Goal: Check status: Check status

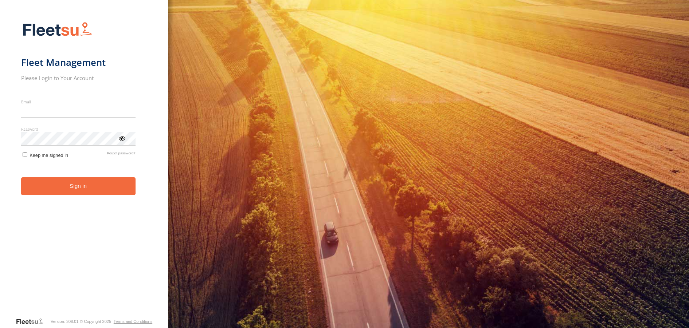
type input "**********"
click at [88, 194] on button "Sign in" at bounding box center [78, 186] width 114 height 18
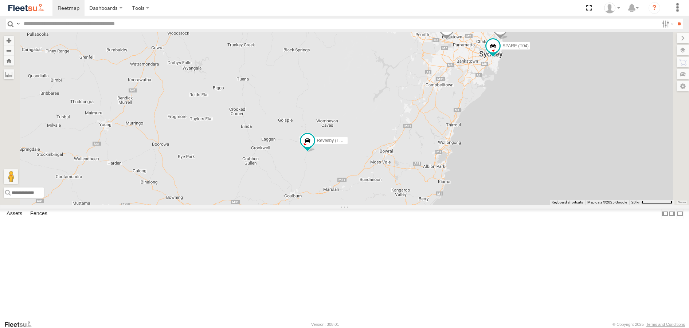
drag, startPoint x: 380, startPoint y: 296, endPoint x: 365, endPoint y: 225, distance: 73.0
click at [365, 205] on div "Brookvale (T10 - [PERSON_NAME]) Rural (T08 - [PERSON_NAME]) Blacktown #1 (T09 -…" at bounding box center [344, 118] width 689 height 173
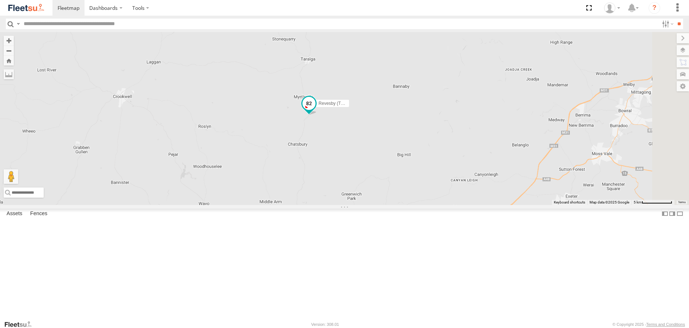
click at [315, 110] on span at bounding box center [308, 103] width 13 height 13
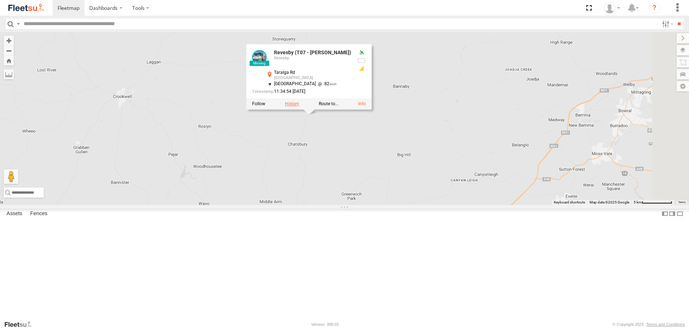
click at [299, 107] on label at bounding box center [292, 104] width 14 height 5
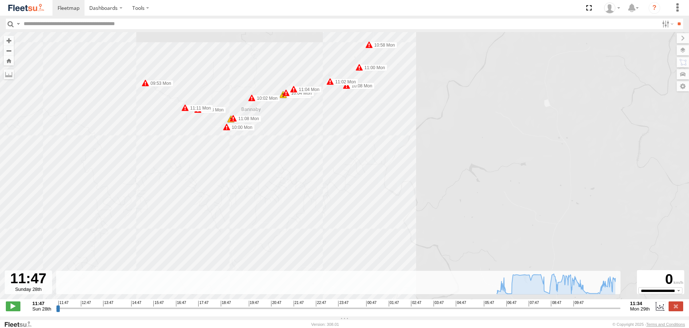
click at [252, 101] on span at bounding box center [251, 97] width 7 height 7
click at [282, 98] on span at bounding box center [282, 94] width 7 height 7
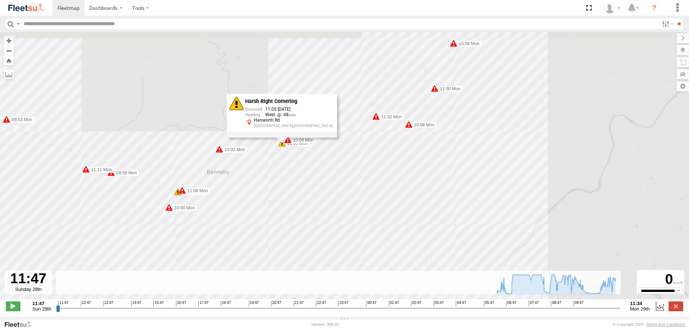
drag, startPoint x: 304, startPoint y: 97, endPoint x: 350, endPoint y: 213, distance: 125.2
click at [350, 213] on div "Revesby (T07 - Dave) 06:18 Mon 06:32 Mon 06:43 Mon 06:52 Mon 06:55 Mon 07:29 Mo…" at bounding box center [344, 169] width 689 height 275
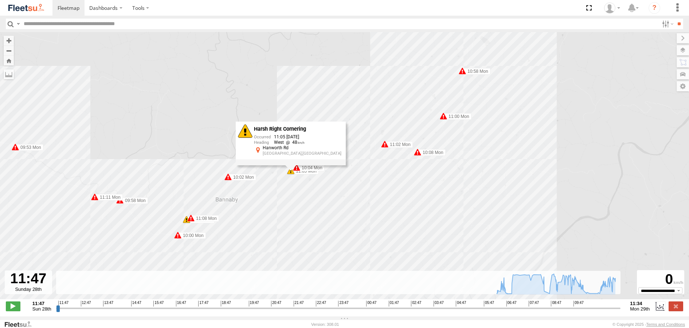
click at [345, 197] on div "Revesby (T07 - Dave) 06:18 Mon 06:32 Mon 06:43 Mon 06:52 Mon 06:55 Mon 07:29 Mo…" at bounding box center [344, 169] width 689 height 275
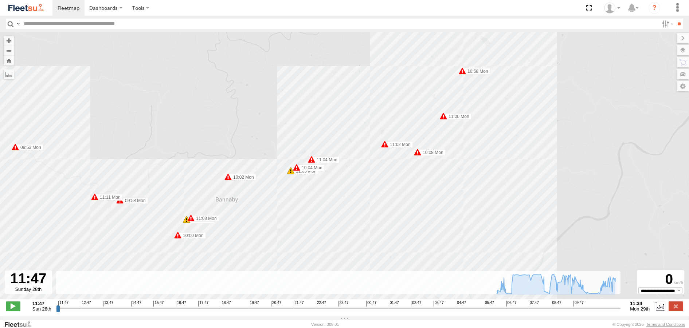
click at [186, 223] on span at bounding box center [186, 219] width 7 height 7
click at [186, 214] on div "Harsh Right Cornering 10:00 29/09/2025 North East 40 Bannaby Rd Bannaby,NSW" at bounding box center [186, 192] width 110 height 44
click at [304, 220] on div "Revesby (T07 - Dave) 06:18 Mon 06:32 Mon 06:43 Mon 06:52 Mon 06:55 Mon 07:29 Mo…" at bounding box center [344, 169] width 689 height 275
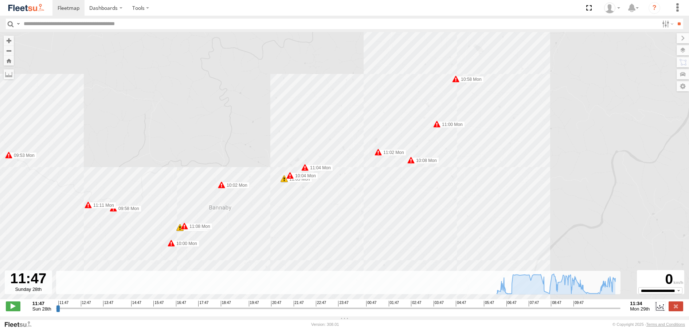
drag, startPoint x: 419, startPoint y: 192, endPoint x: 381, endPoint y: 240, distance: 61.9
click at [381, 240] on div "Revesby (T07 - Dave) 06:18 Mon 06:32 Mon 06:43 Mon 06:52 Mon 06:55 Mon 07:29 Mo…" at bounding box center [344, 169] width 689 height 275
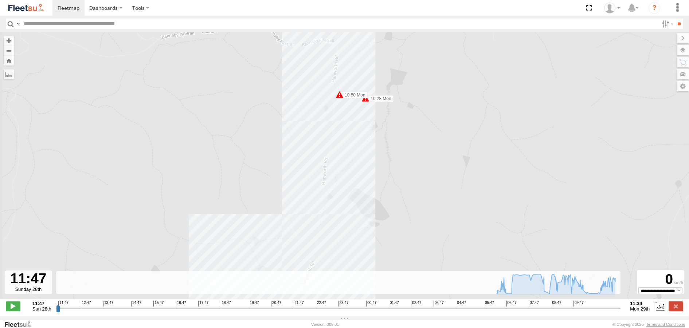
drag, startPoint x: 344, startPoint y: 91, endPoint x: 370, endPoint y: 240, distance: 151.2
click at [370, 240] on div "Revesby (T07 - Dave) 06:18 Mon 06:32 Mon 06:43 Mon 06:52 Mon 06:55 Mon 07:29 Mo…" at bounding box center [344, 169] width 689 height 275
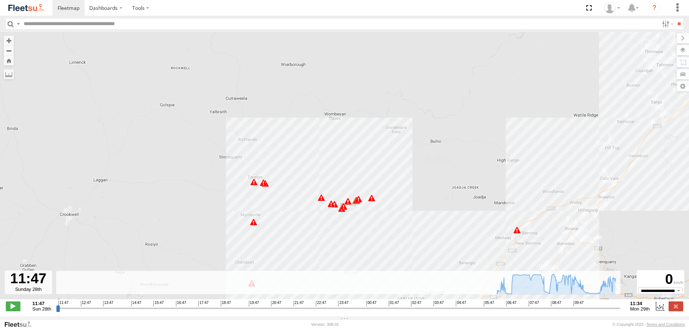
drag, startPoint x: 432, startPoint y: 245, endPoint x: 405, endPoint y: 185, distance: 65.8
click at [405, 185] on div "Revesby (T07 - Dave) 06:18 Mon 06:32 Mon 06:43 Mon 06:52 Mon 06:55 Mon 07:29 Mo…" at bounding box center [344, 169] width 689 height 275
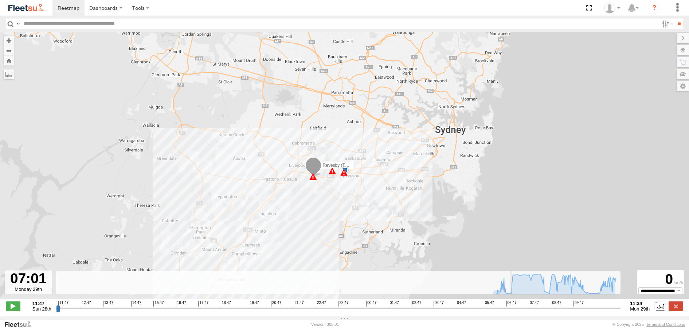
drag, startPoint x: 497, startPoint y: 312, endPoint x: 511, endPoint y: 319, distance: 15.3
click at [511, 312] on input "range" at bounding box center [338, 308] width 564 height 7
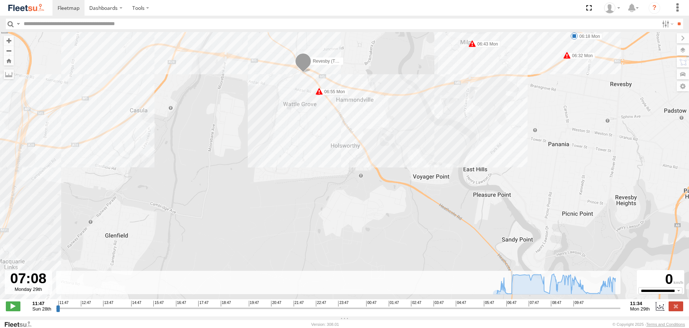
type input "**********"
click at [513, 312] on input "range" at bounding box center [338, 308] width 564 height 7
click at [516, 125] on div "Revesby (T07 - Dave) 06:18 Mon 06:32 Mon 06:43 Mon 06:52 Mon 06:55 Mon 07:29 Mo…" at bounding box center [344, 169] width 689 height 275
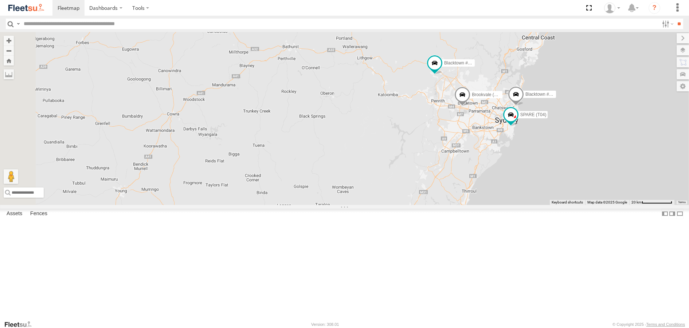
click at [0, 0] on span at bounding box center [0, 0] width 0 height 0
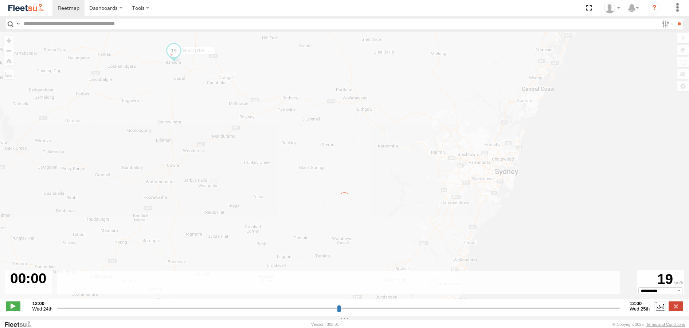
type input "**********"
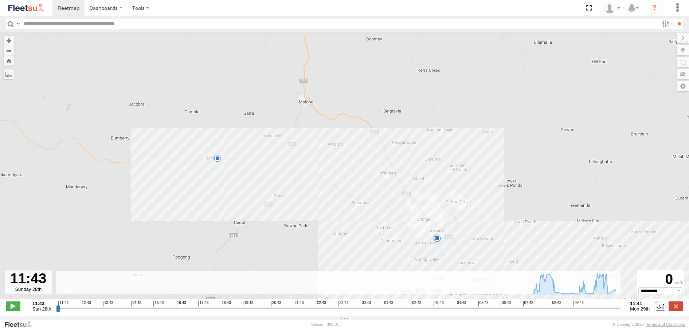
drag, startPoint x: 99, startPoint y: 109, endPoint x: 256, endPoint y: 192, distance: 177.7
click at [253, 192] on div "Rural (T08 - Matt) 07:56 Mon 07:56 Mon 07:56 Mon 08:16 Mon 09:08 Mon 09:29 Mon …" at bounding box center [344, 169] width 689 height 275
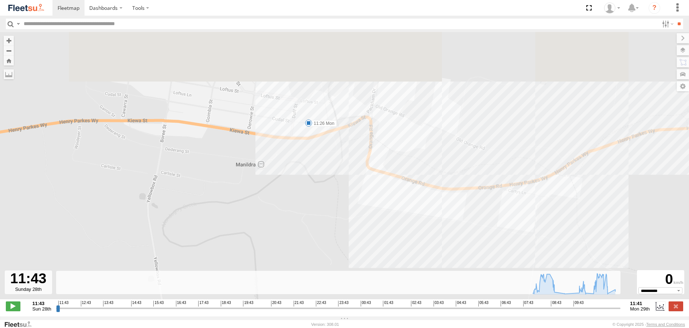
drag, startPoint x: 312, startPoint y: 66, endPoint x: 307, endPoint y: 219, distance: 153.4
click at [307, 218] on div "Rural (T08 - Matt) 07:56 Mon 07:56 Mon 07:56 Mon 08:16 Mon 09:08 Mon 09:29 Mon …" at bounding box center [344, 169] width 689 height 275
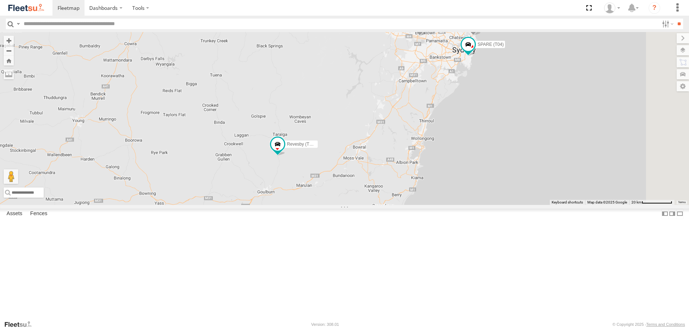
drag, startPoint x: 339, startPoint y: 304, endPoint x: 297, endPoint y: 233, distance: 83.4
click at [297, 205] on div "Brookvale (T10 - [PERSON_NAME]) Rural (T08 - [PERSON_NAME]) Blacktown #1 (T09 -…" at bounding box center [344, 118] width 689 height 173
click at [284, 151] on span at bounding box center [277, 144] width 13 height 13
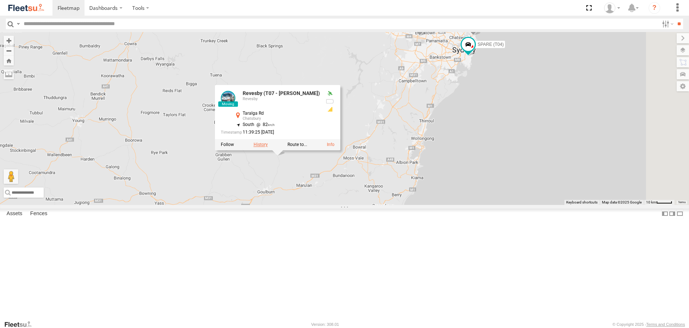
click at [267, 147] on label at bounding box center [260, 144] width 14 height 5
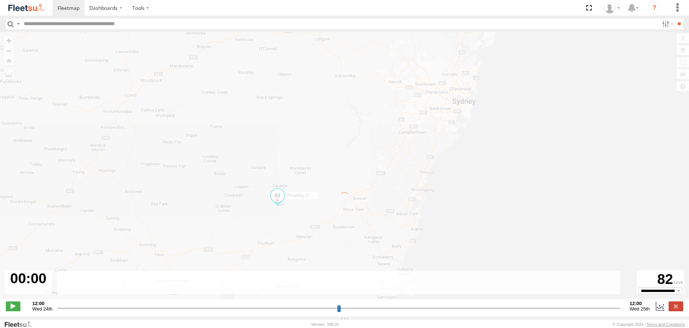
type input "**********"
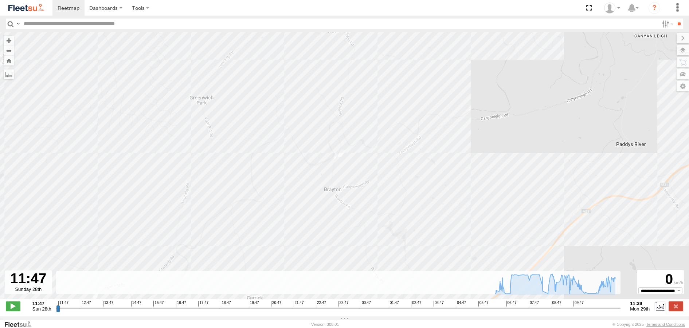
drag, startPoint x: 303, startPoint y: 99, endPoint x: 304, endPoint y: 272, distance: 173.3
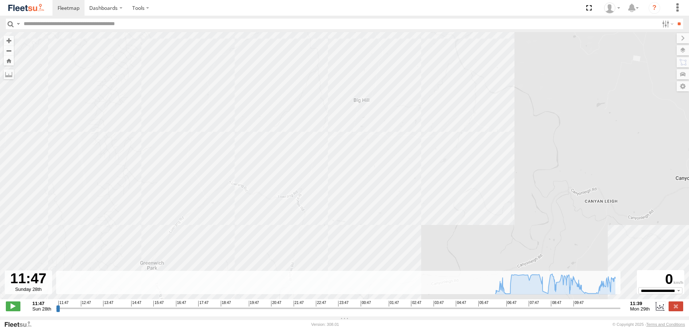
drag, startPoint x: 315, startPoint y: 107, endPoint x: 246, endPoint y: 253, distance: 161.3
click at [246, 253] on div "Revesby (T07 - [PERSON_NAME]) 06:18 Mon 06:32 Mon 06:43 Mon 06:52 Mon 06:55 Mon…" at bounding box center [344, 169] width 689 height 275
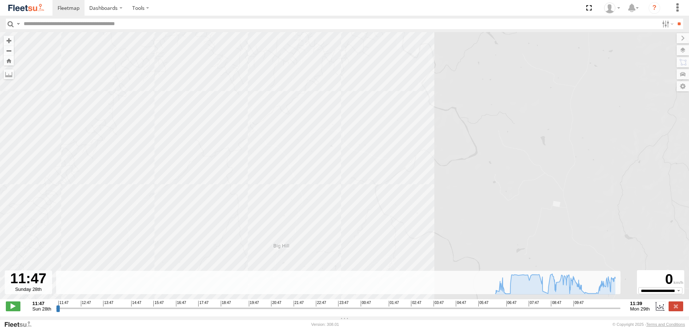
drag, startPoint x: 281, startPoint y: 153, endPoint x: 221, endPoint y: 271, distance: 133.2
click at [221, 271] on div "Revesby (T07 - [PERSON_NAME]) 06:18 Mon 06:32 Mon 06:43 Mon 06:52 Mon 06:55 Mon…" at bounding box center [344, 169] width 689 height 275
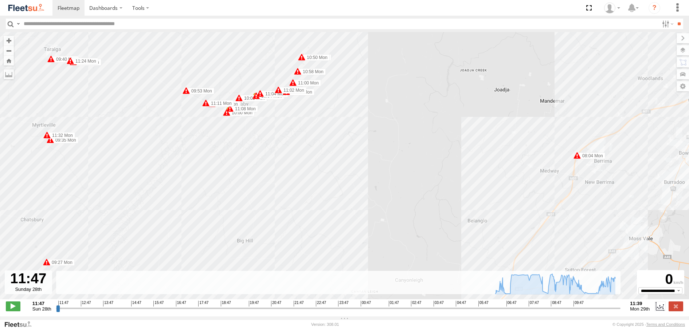
drag, startPoint x: 237, startPoint y: 96, endPoint x: 236, endPoint y: 149, distance: 53.5
click at [236, 149] on div "Revesby (T07 - [PERSON_NAME]) 06:18 Mon 06:32 Mon 06:43 Mon 06:52 Mon 06:55 Mon…" at bounding box center [344, 169] width 689 height 275
